Goal: Task Accomplishment & Management: Use online tool/utility

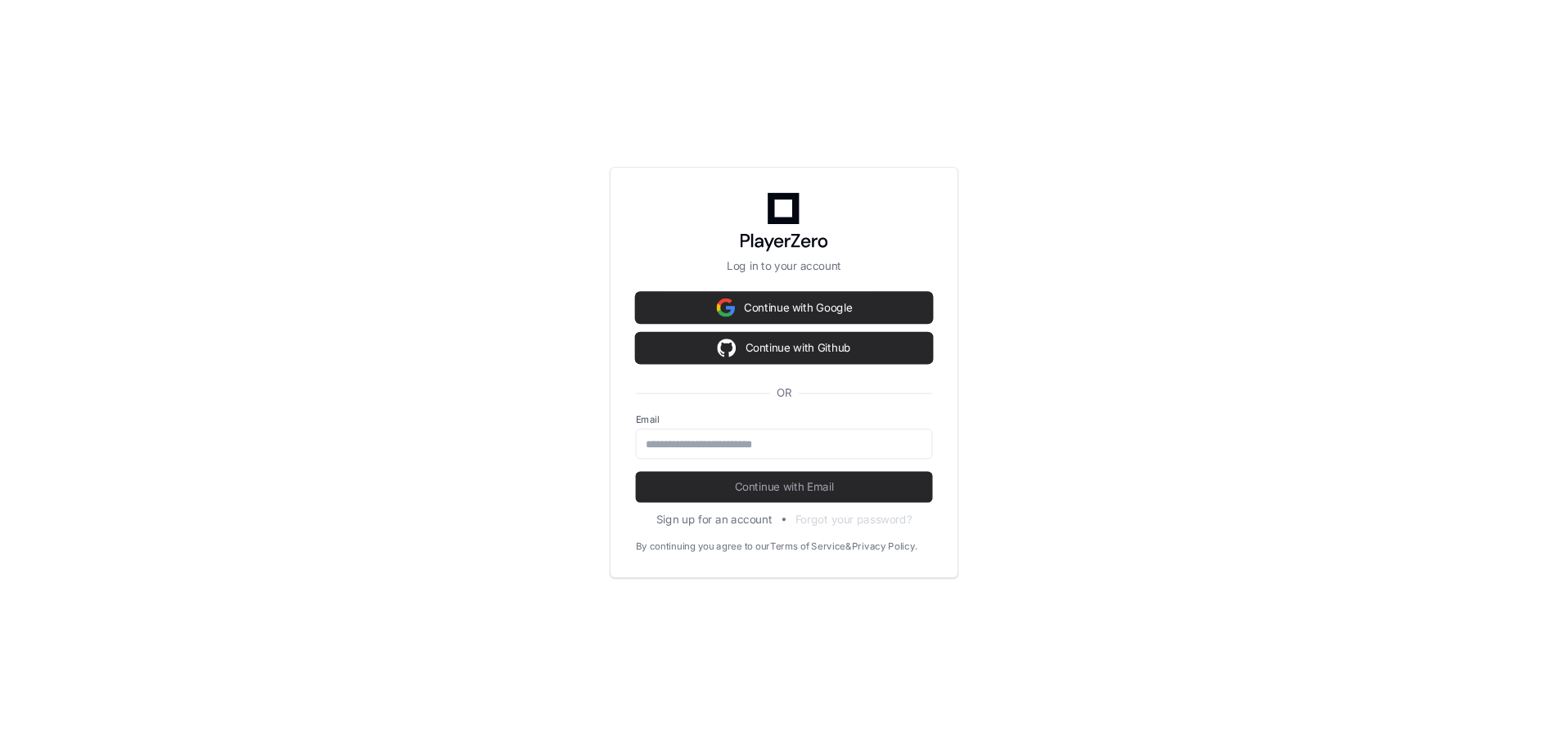
scroll to position [1279, 0]
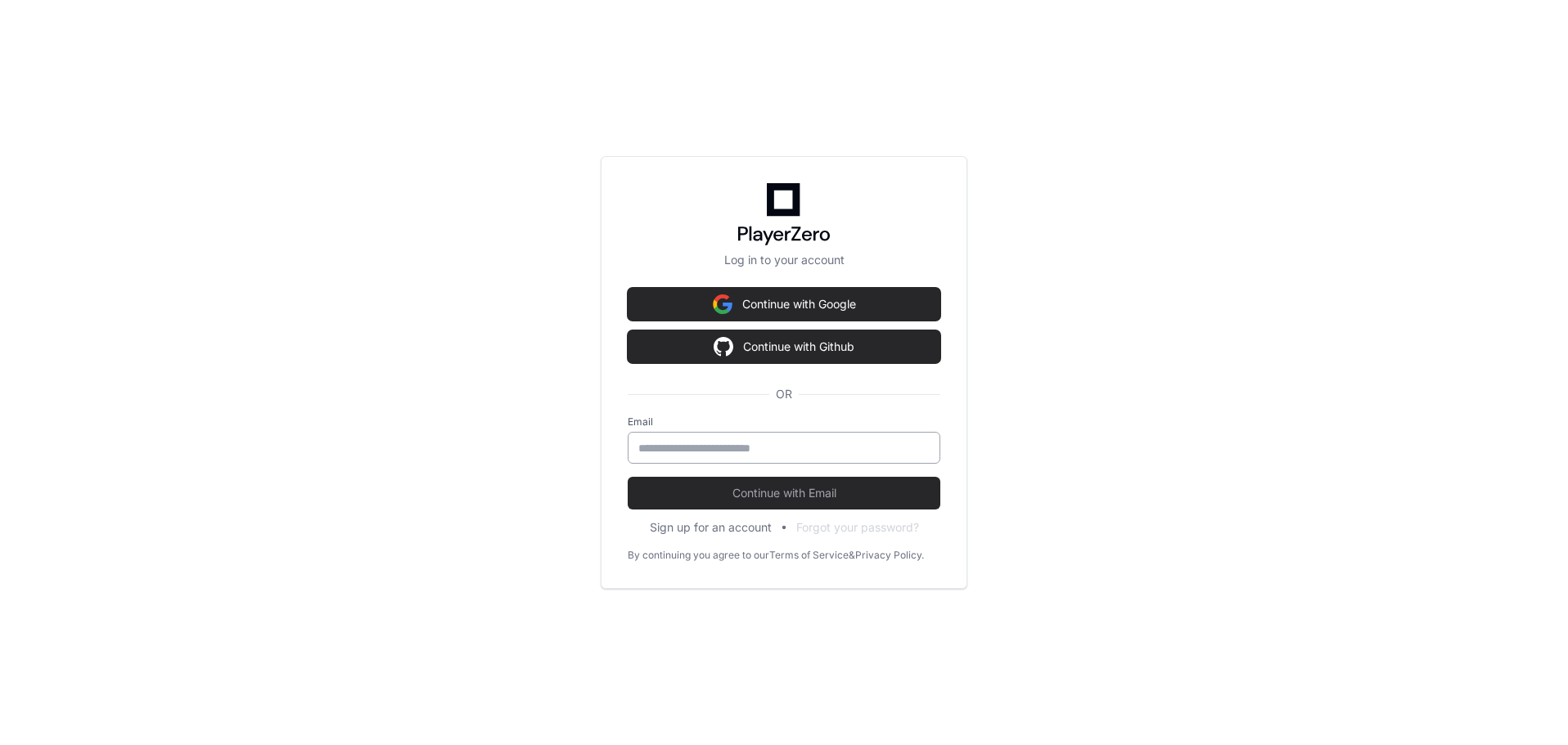
click at [722, 450] on input "email" at bounding box center [784, 448] width 291 height 16
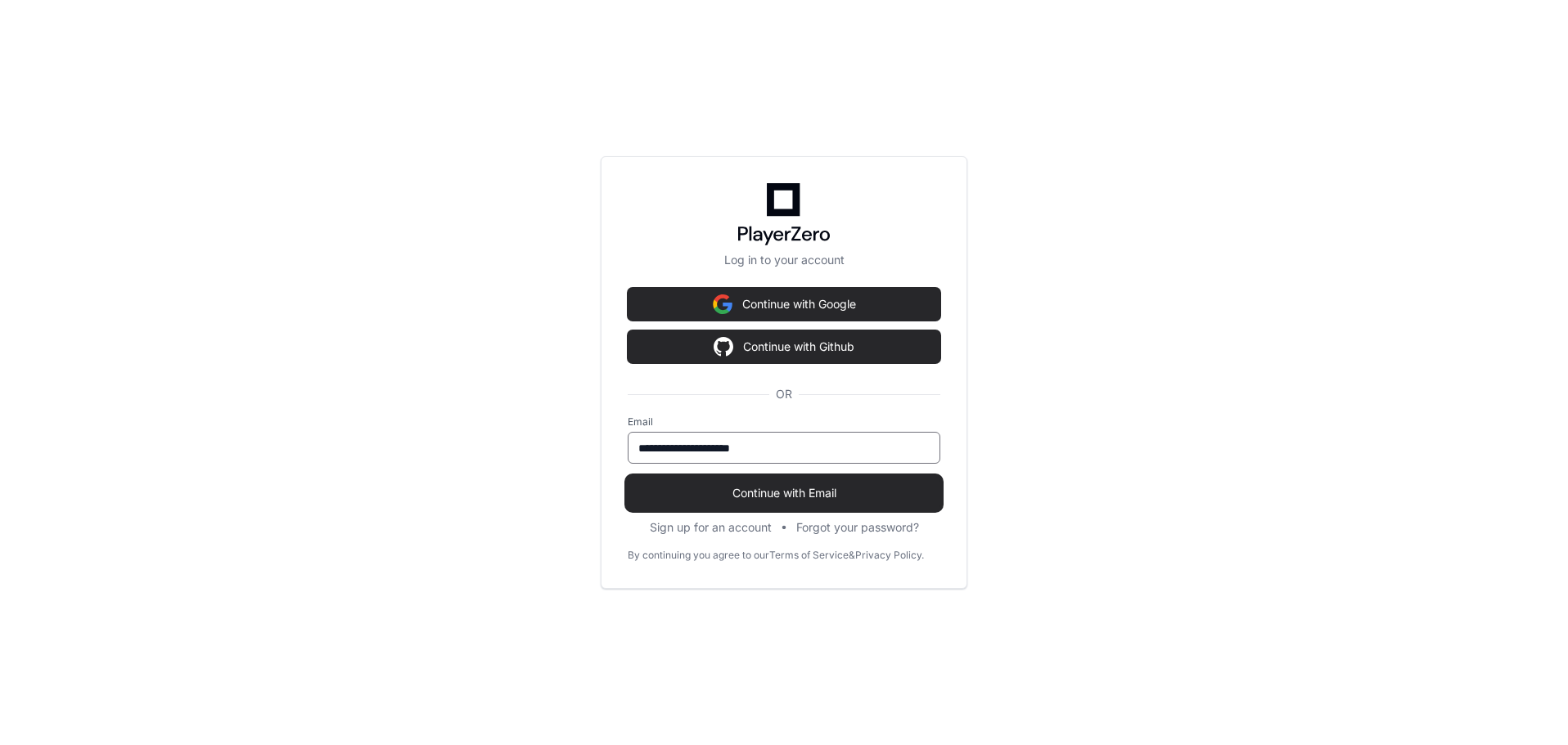
type input "**********"
click at [766, 492] on span "Continue with Email" at bounding box center [784, 493] width 313 height 16
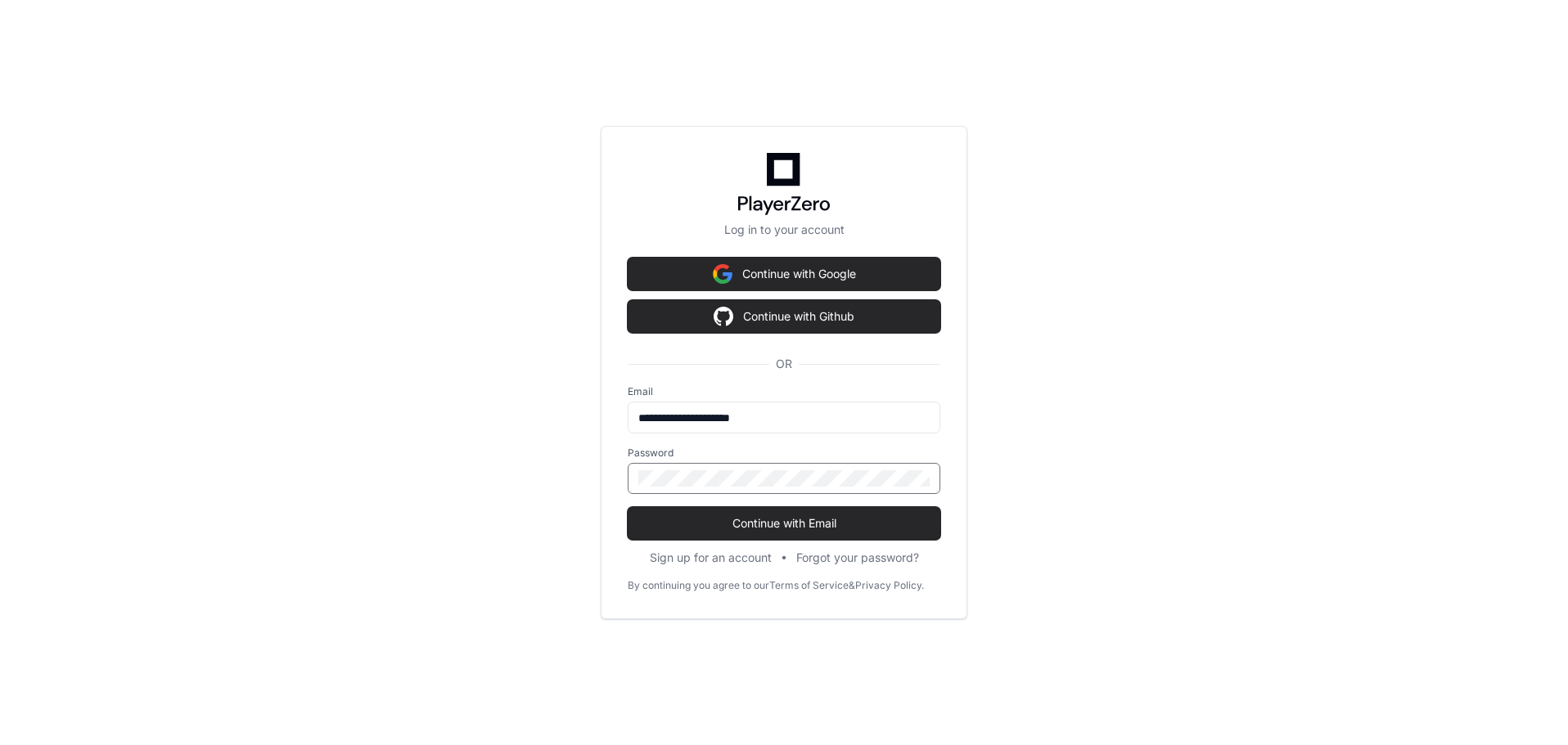
click at [628, 507] on button "Continue with Email" at bounding box center [784, 523] width 313 height 33
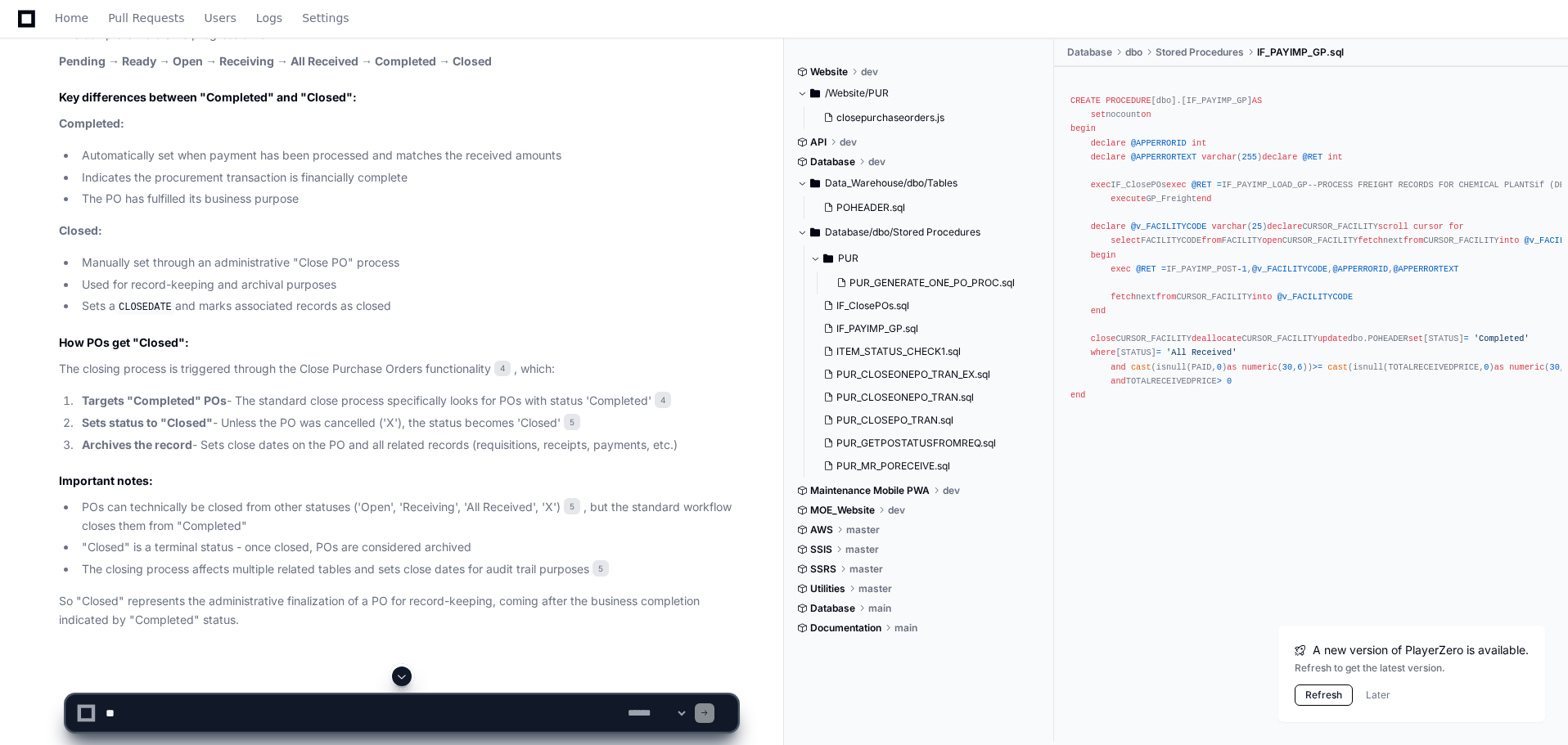
click at [1324, 698] on button "Refresh" at bounding box center [1324, 695] width 58 height 22
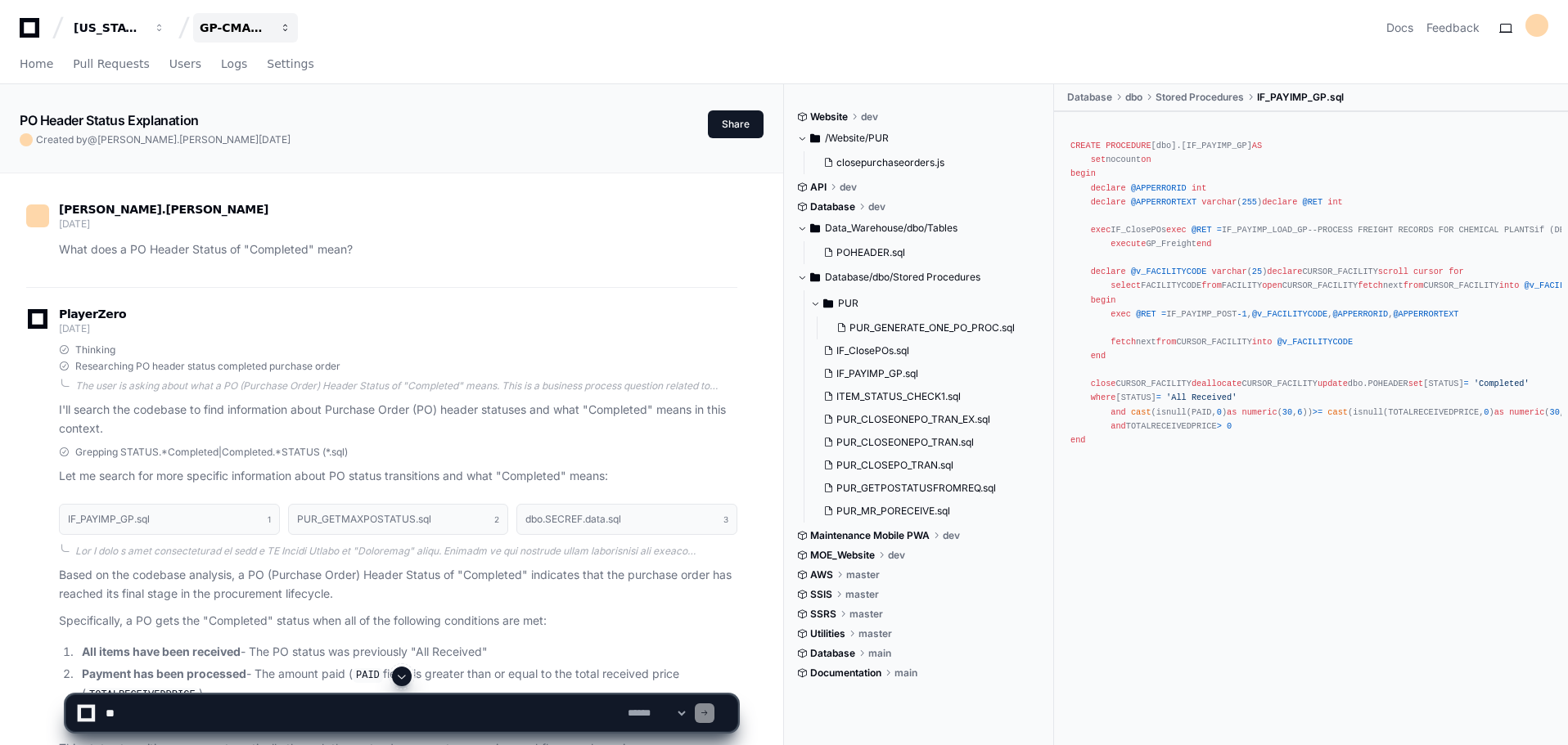
click at [144, 28] on div "GP-CMAG-MP2" at bounding box center [108, 28] width 70 height 16
click at [250, 112] on span "GP-CMAG-AS8" at bounding box center [272, 120] width 93 height 20
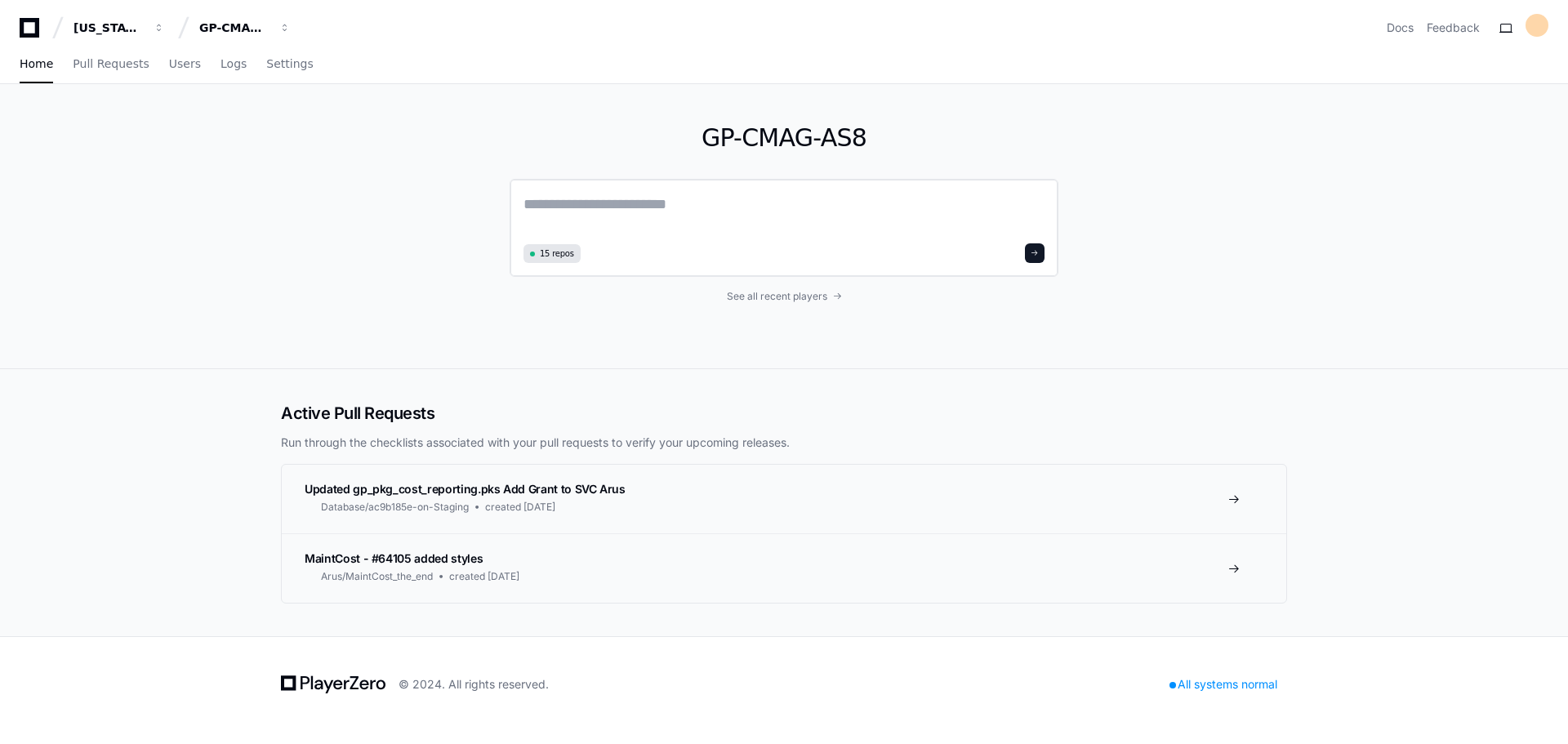
click at [611, 213] on textarea at bounding box center [784, 215] width 521 height 46
type textarea "*"
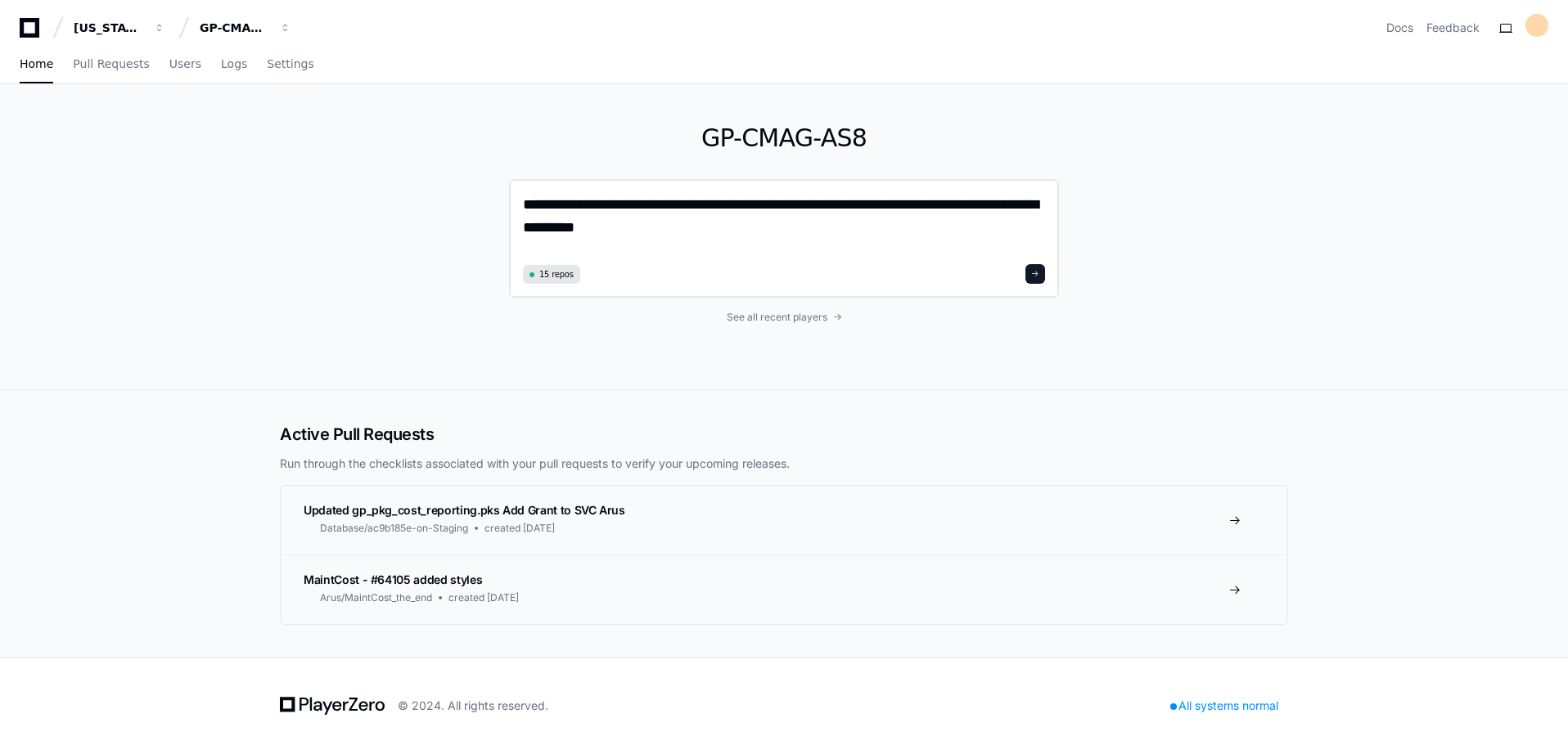
type textarea "**********"
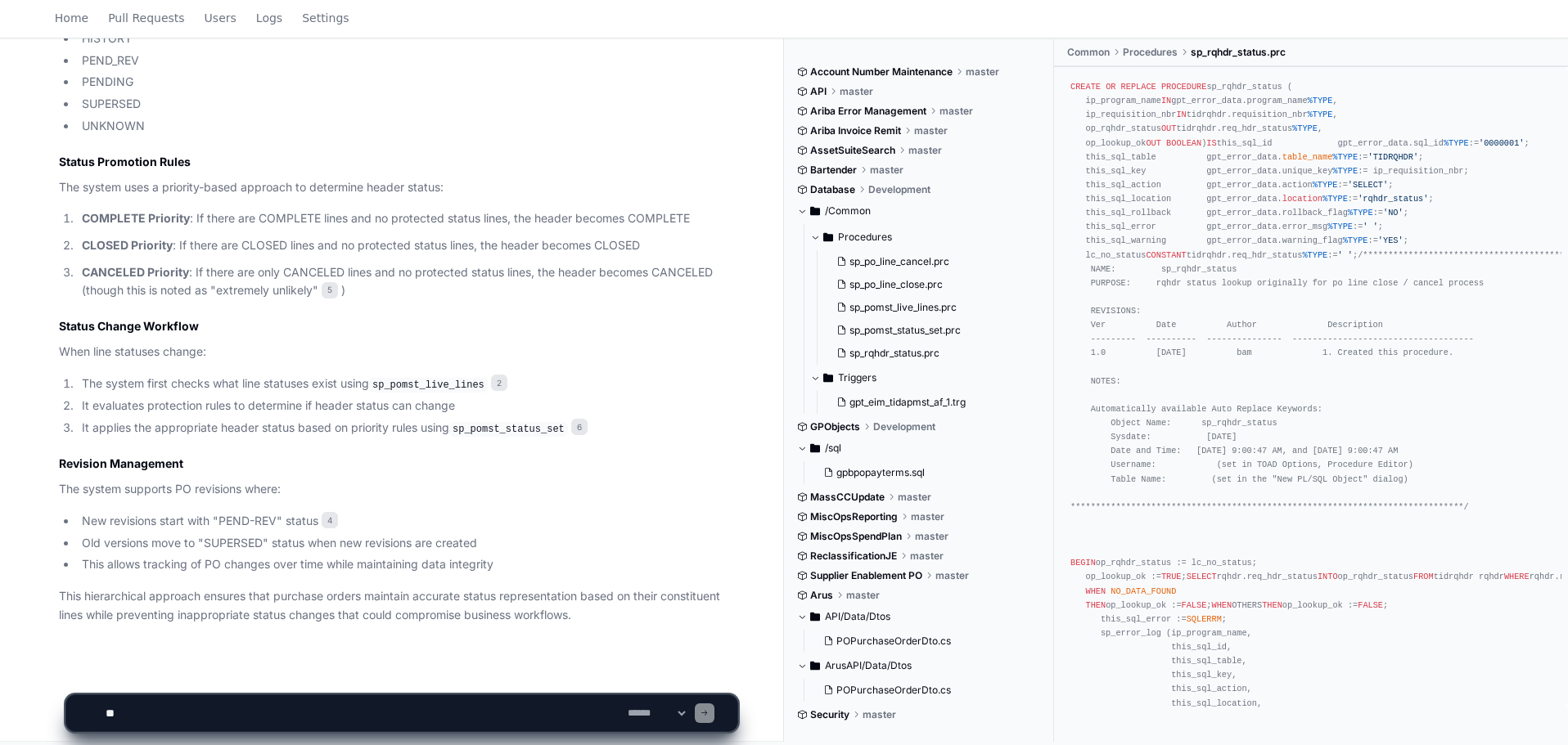
scroll to position [1590, 0]
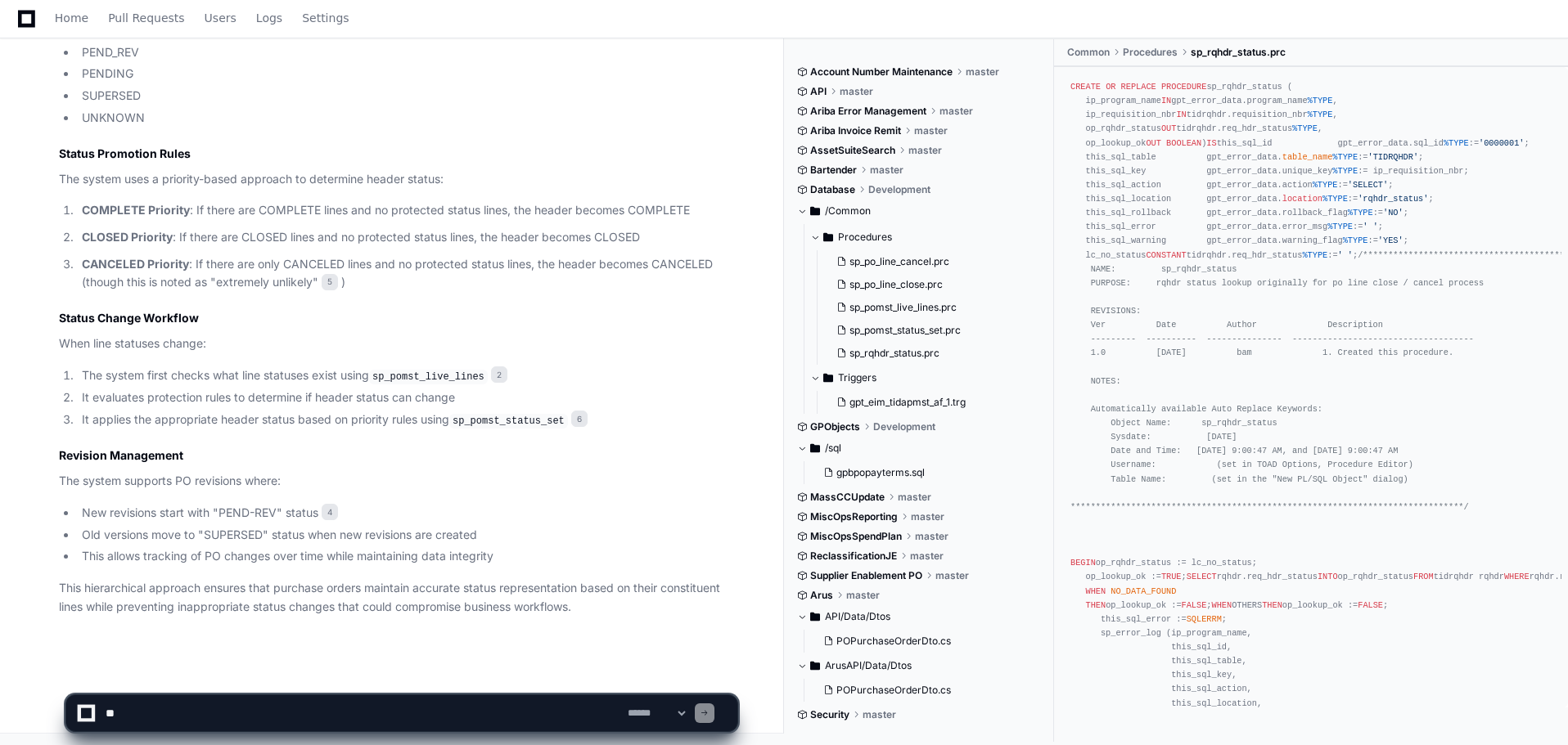
click at [272, 704] on textarea at bounding box center [363, 714] width 522 height 36
type textarea "**********"
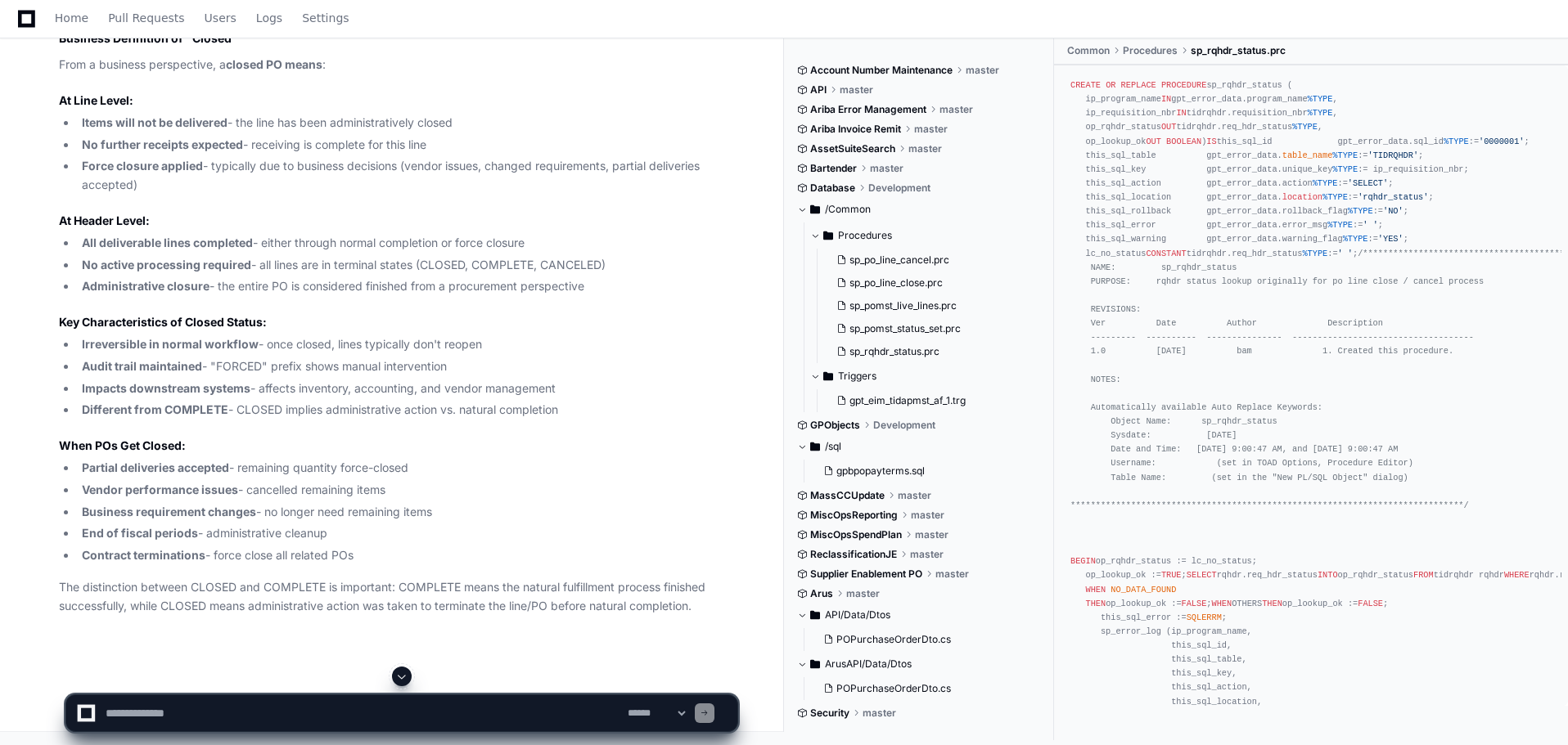
scroll to position [3399, 0]
click at [250, 717] on textarea at bounding box center [363, 714] width 522 height 36
type textarea "**********"
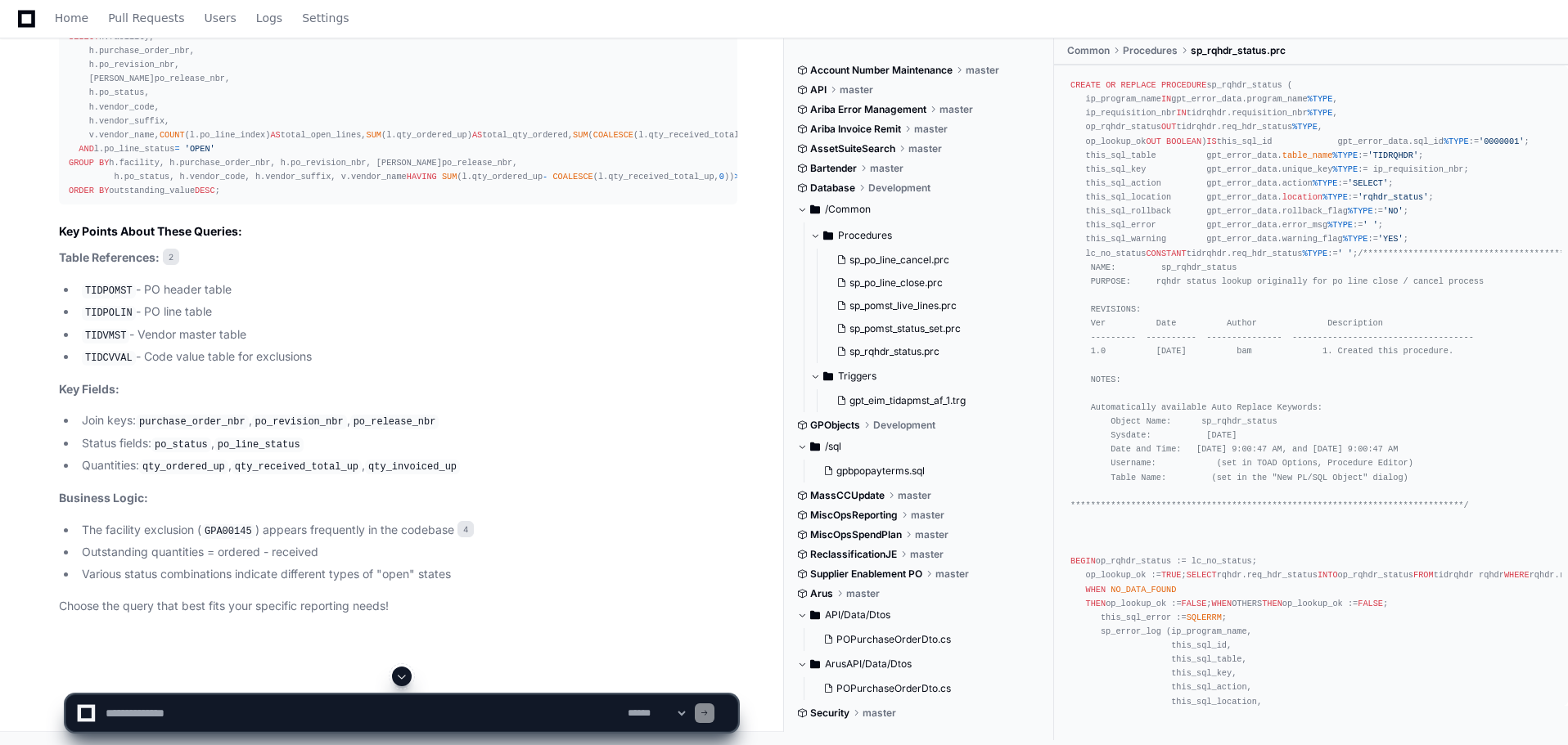
scroll to position [6096, 0]
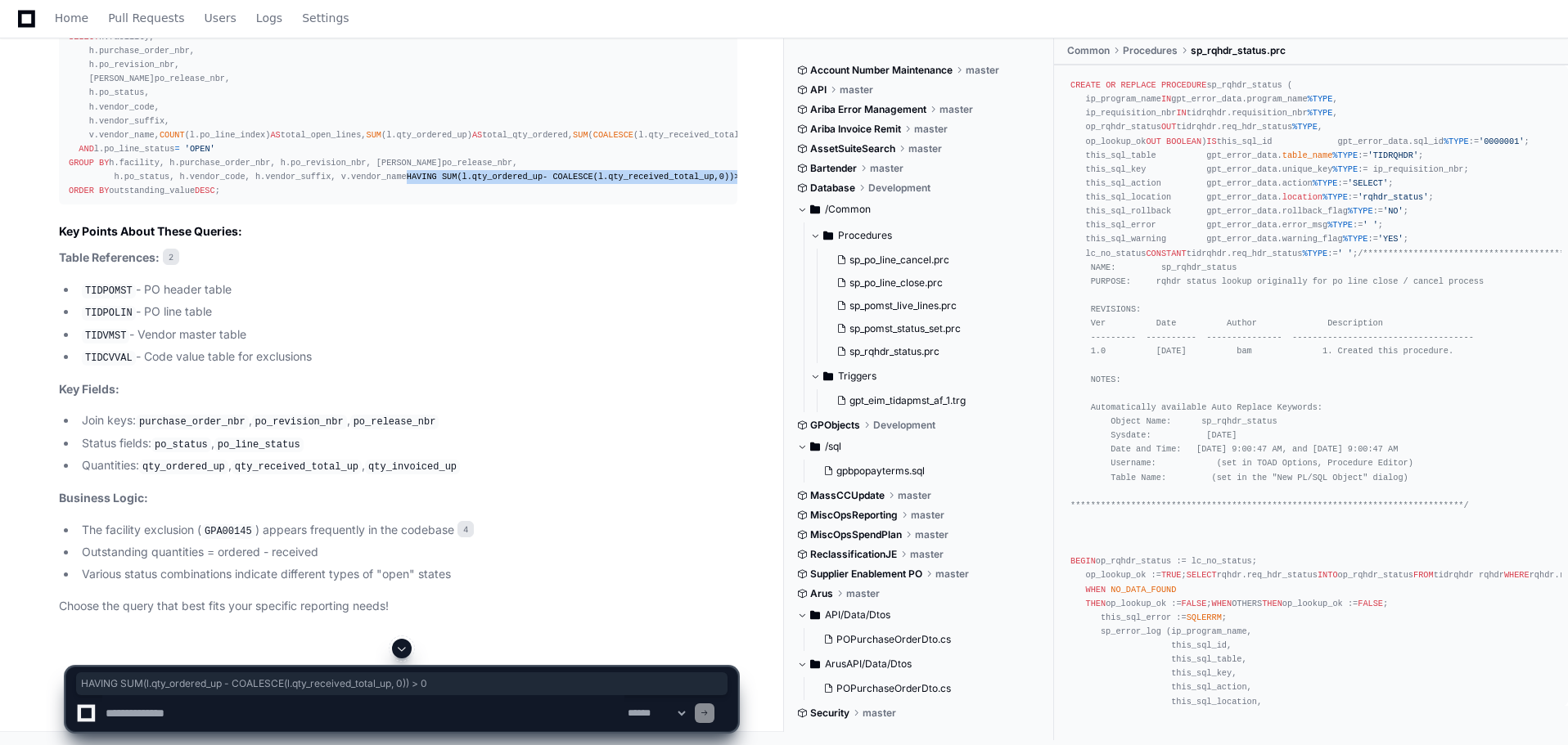
drag, startPoint x: 68, startPoint y: 507, endPoint x: 400, endPoint y: 513, distance: 332.1
click at [400, 198] on div "-- Query with financial summary for open POs SELECT h.facility, h.purchase_orde…" at bounding box center [398, 107] width 659 height 183
copy div "HAVING SUM (l.qty_ordered_up - COALESCE (l.qty_received_total_up, 0 )) > 0"
click at [130, 198] on div "-- Query with financial summary for open POs SELECT h.facility, h.purchase_orde…" at bounding box center [398, 107] width 659 height 183
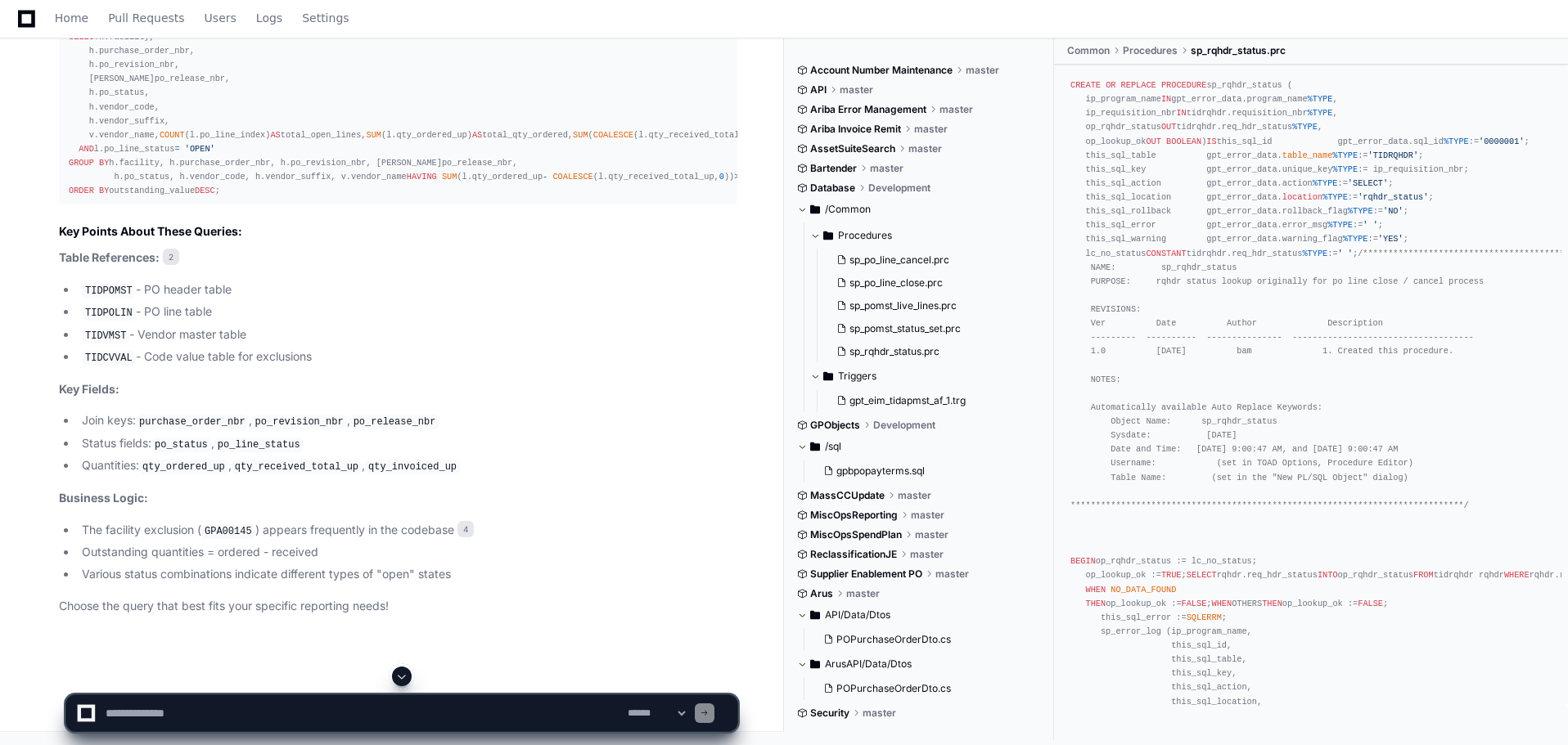
click at [104, 198] on div "-- Query with financial summary for open POs SELECT h.facility, h.purchase_orde…" at bounding box center [398, 107] width 659 height 183
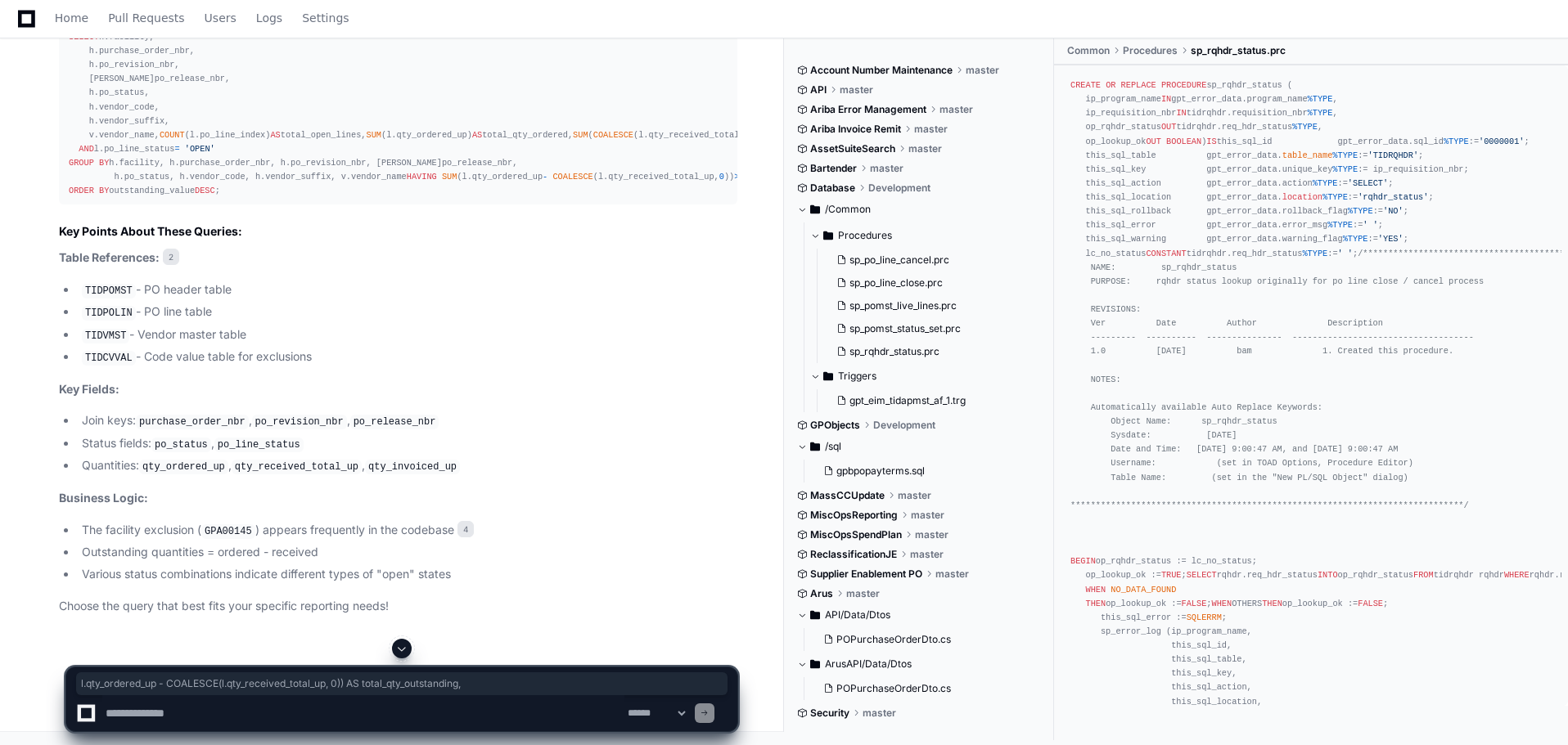
drag, startPoint x: 106, startPoint y: 297, endPoint x: 492, endPoint y: 295, distance: 386.0
click at [492, 198] on div "-- Query with financial summary for open POs SELECT h.facility, h.purchase_orde…" at bounding box center [398, 107] width 659 height 183
copy div "l.qty_ordered_up - COALESCE (l.qty_received_total_up, 0 )) AS total_qty_outstan…"
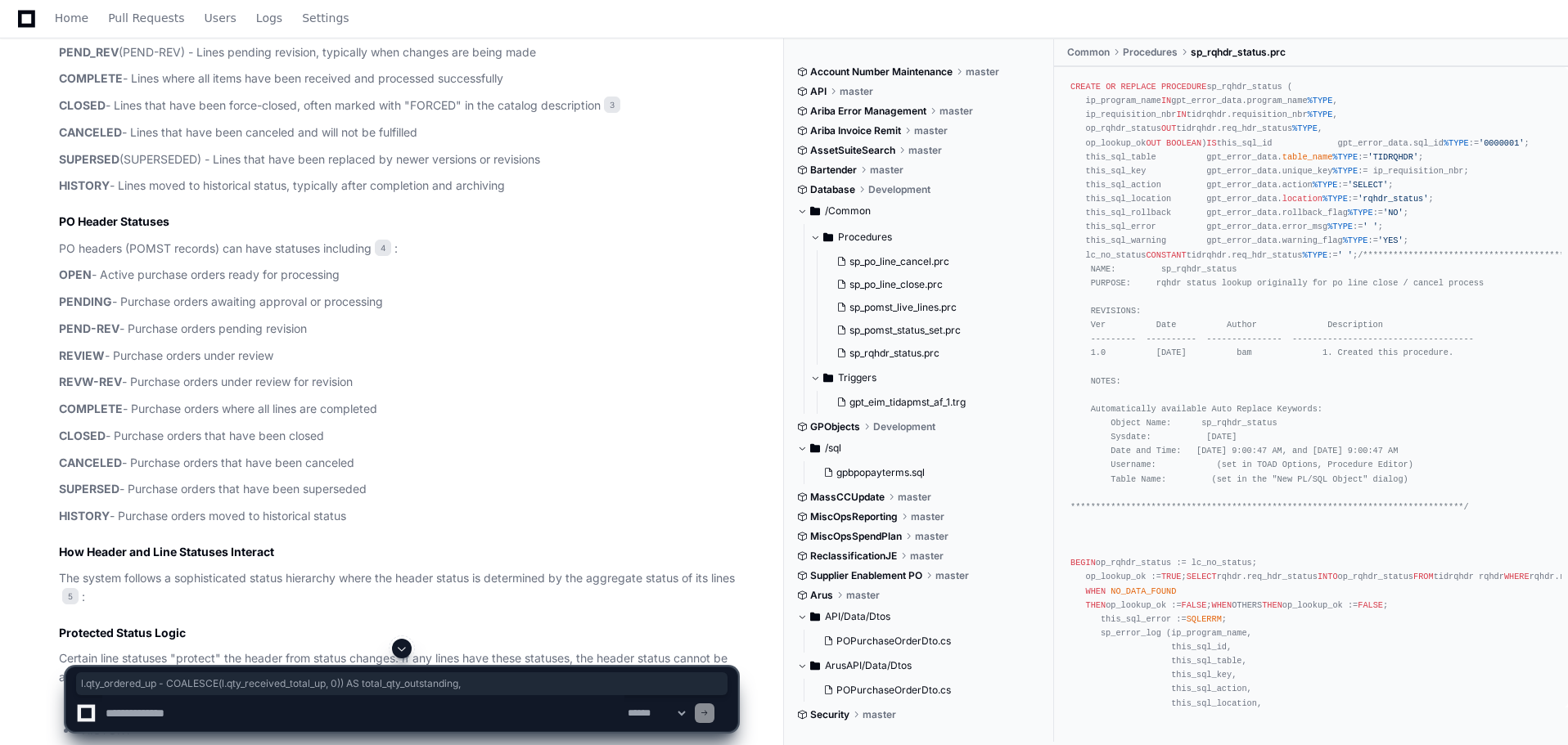
scroll to position [860, 0]
